Goal: Find contact information: Find contact information

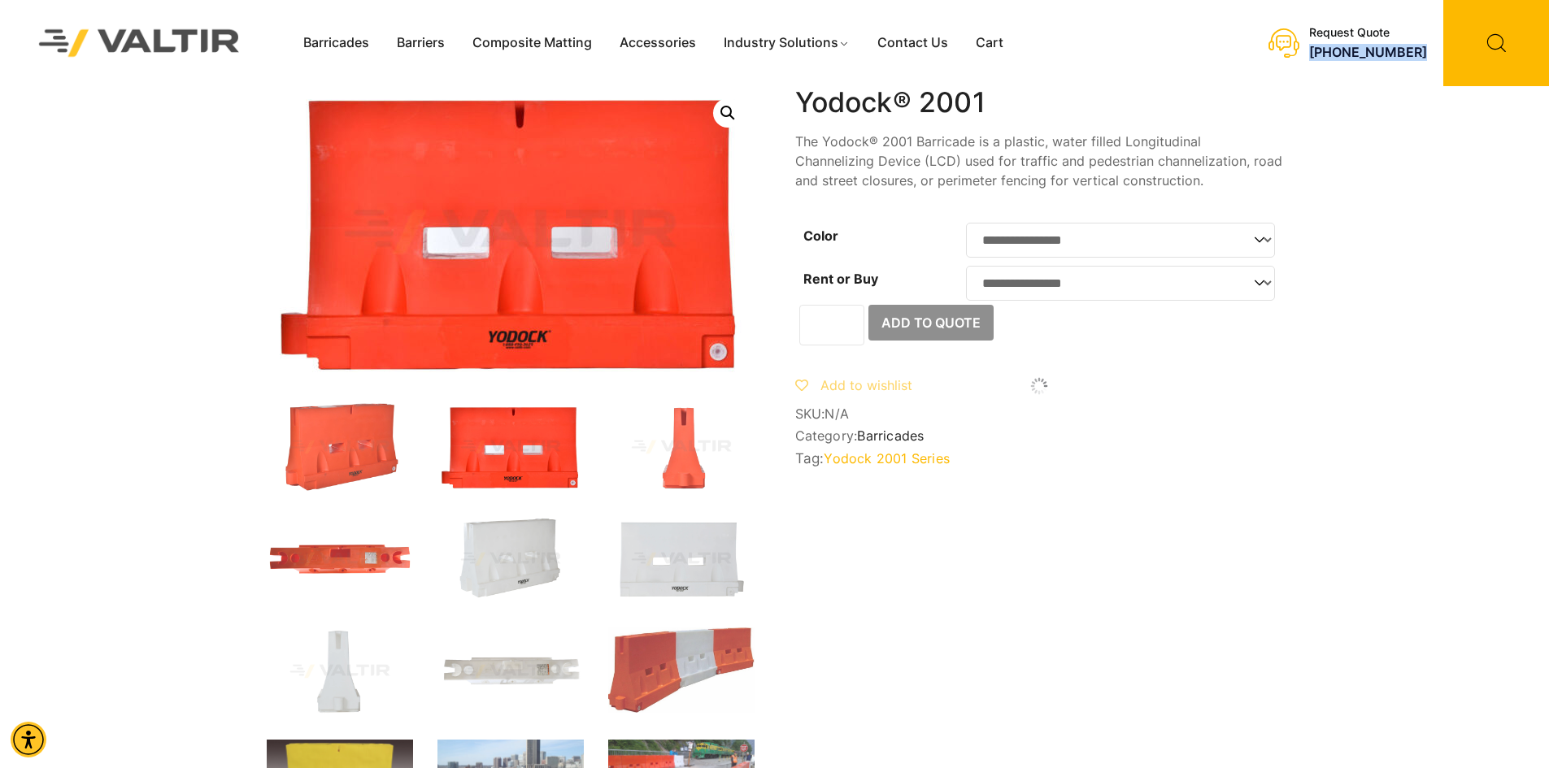
click at [1366, 64] on div "Request Quote [PHONE_NUMBER]" at bounding box center [1352, 43] width 394 height 86
click at [1363, 61] on div "Request Quote [PHONE_NUMBER]" at bounding box center [1352, 43] width 394 height 86
click at [1357, 52] on link "[PHONE_NUMBER]" at bounding box center [1368, 52] width 118 height 16
drag, startPoint x: 1347, startPoint y: 73, endPoint x: 1341, endPoint y: 50, distance: 24.3
click at [1347, 73] on div "Request Quote [PHONE_NUMBER]" at bounding box center [1352, 43] width 394 height 86
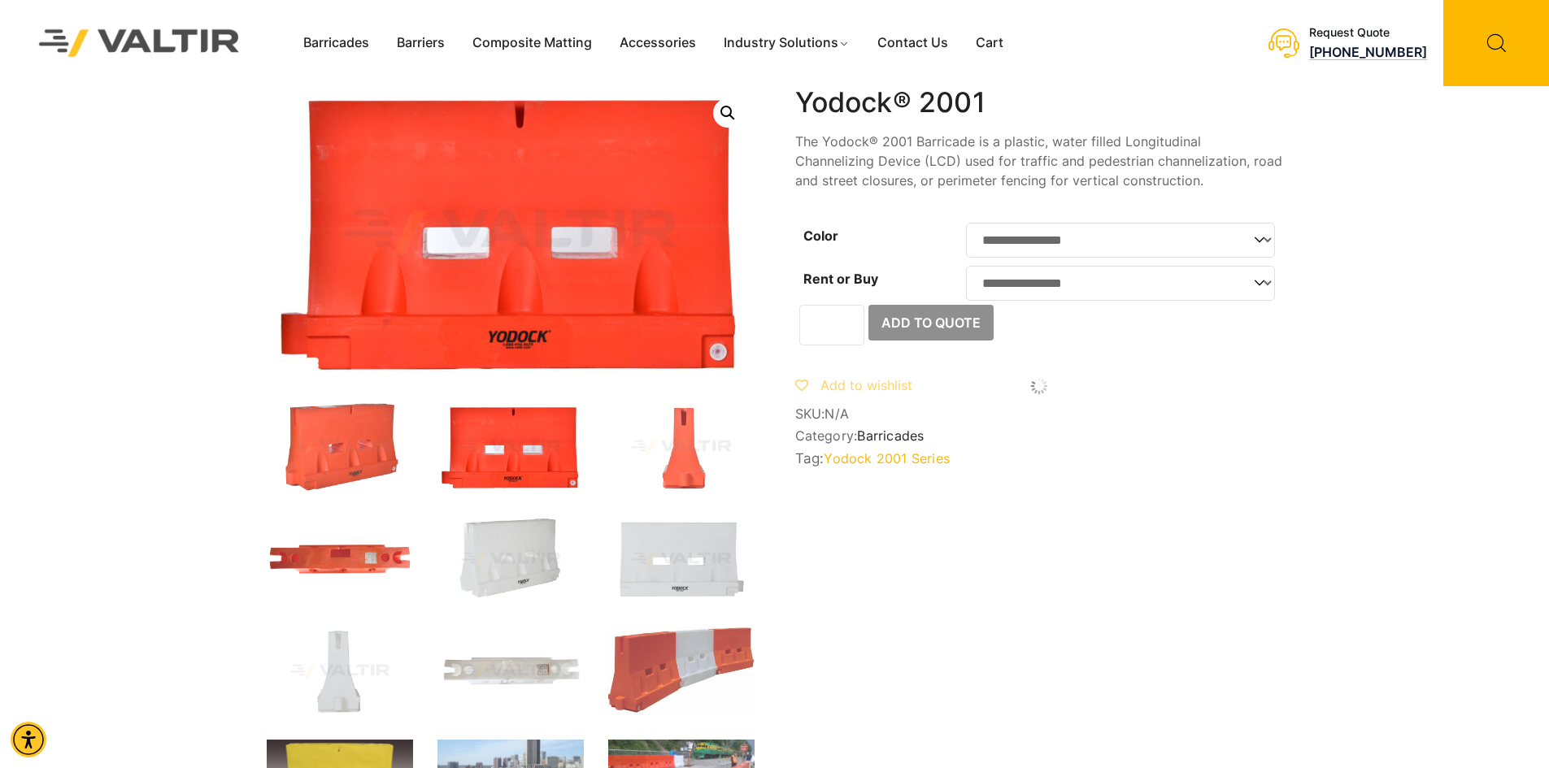
click at [1340, 48] on link "[PHONE_NUMBER]" at bounding box center [1368, 52] width 118 height 16
drag, startPoint x: 1432, startPoint y: 49, endPoint x: 1296, endPoint y: 42, distance: 136.0
click at [1296, 42] on div "Request Quote [PHONE_NUMBER]" at bounding box center [1352, 43] width 394 height 86
click at [1413, 47] on link "[PHONE_NUMBER]" at bounding box center [1368, 52] width 118 height 16
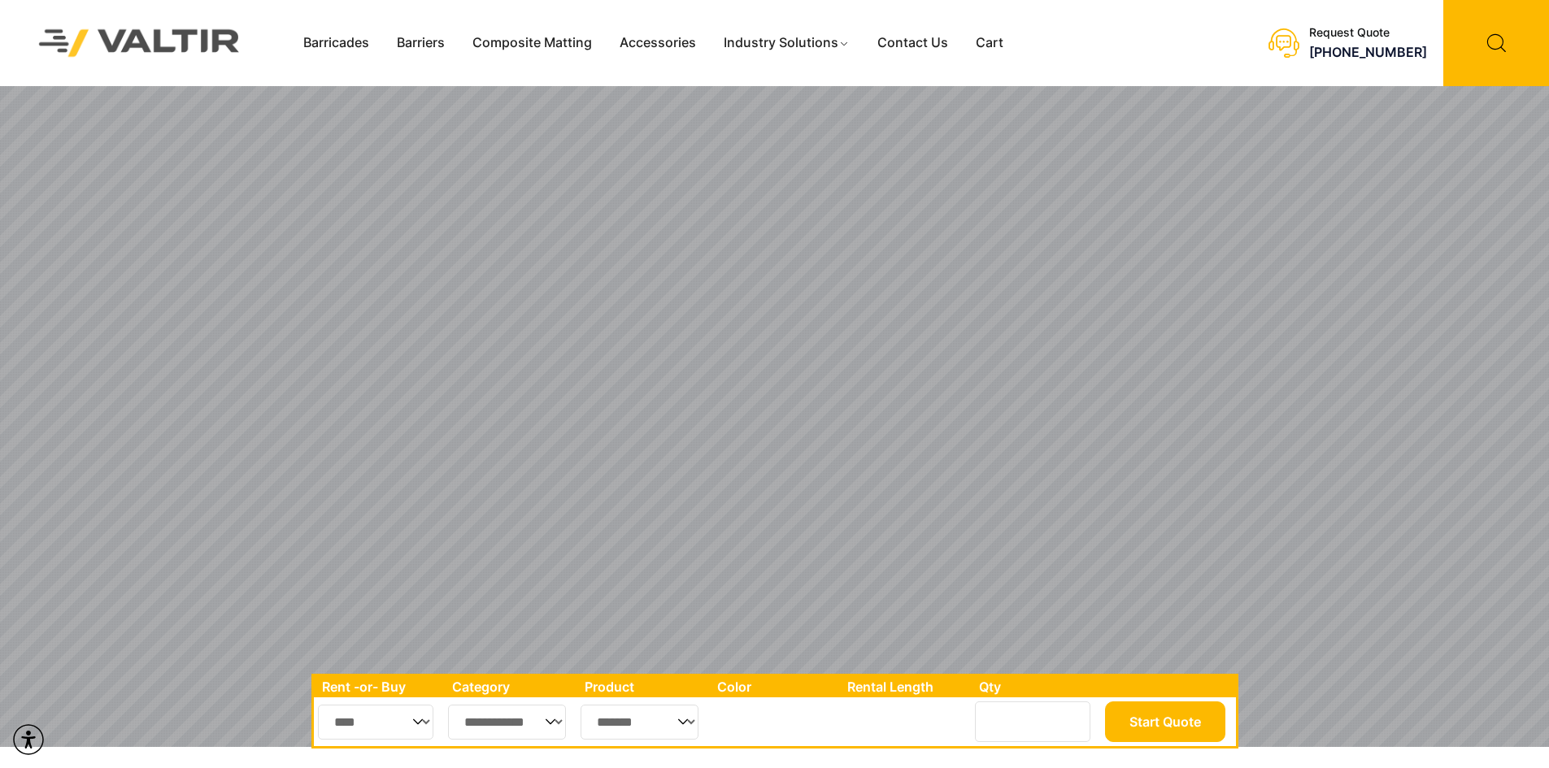
click at [1391, 60] on li "[PHONE_NUMBER]" at bounding box center [1368, 52] width 118 height 17
click at [1380, 55] on link "[PHONE_NUMBER]" at bounding box center [1368, 52] width 118 height 16
